Goal: Transaction & Acquisition: Purchase product/service

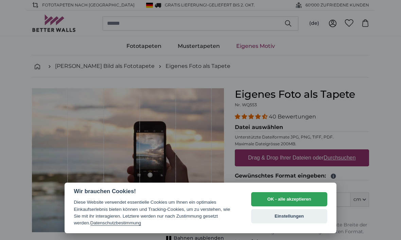
click at [297, 198] on button "OK - alle akzeptieren" at bounding box center [289, 199] width 76 height 14
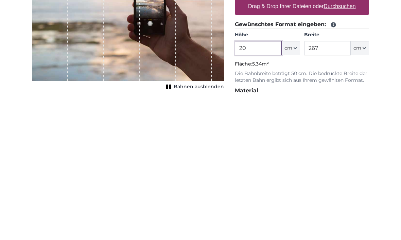
type input "2"
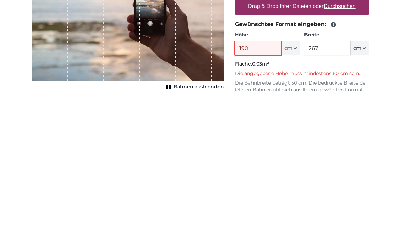
type input "190"
click at [335, 185] on input "267" at bounding box center [327, 192] width 47 height 14
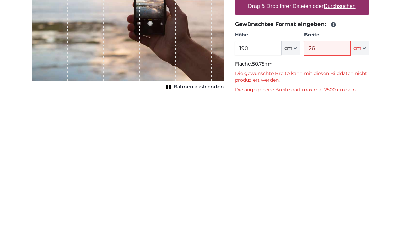
type input "2"
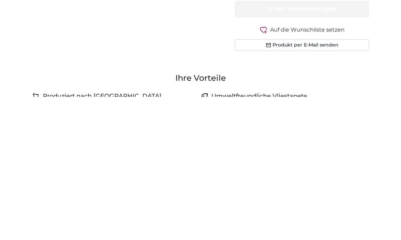
scroll to position [185, 0]
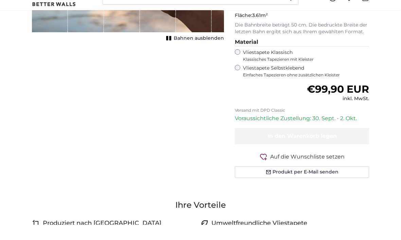
type input "190"
click at [235, 80] on div "Vliestapete Selbstklebend Einfaches Tapezieren ohne zusätzlichen Kleister" at bounding box center [302, 86] width 134 height 13
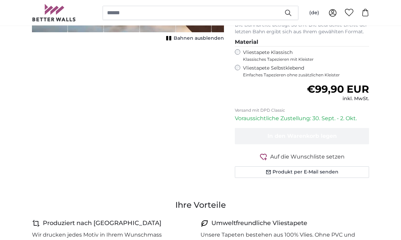
click at [235, 69] on div "Vliestapete Selbstklebend Einfaches Tapezieren ohne zusätzlichen Kleister" at bounding box center [302, 71] width 134 height 13
